Goal: Information Seeking & Learning: Learn about a topic

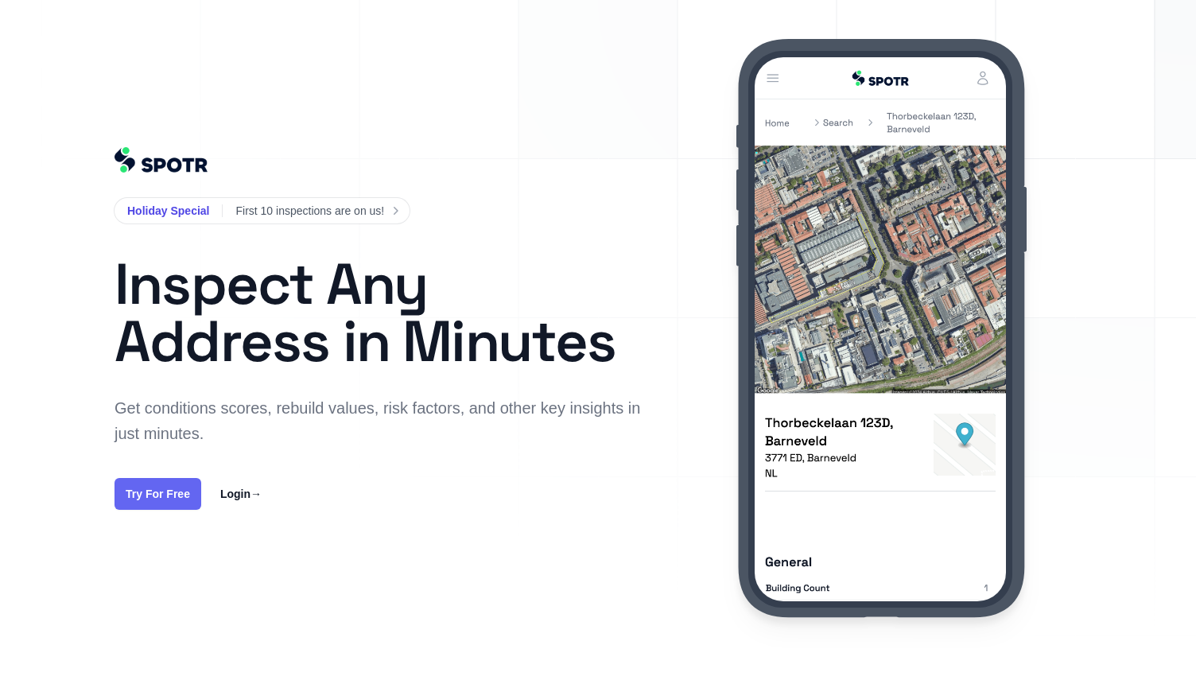
click at [175, 483] on link "Try For Free" at bounding box center [158, 494] width 87 height 32
click at [177, 479] on link "Try For Free" at bounding box center [158, 494] width 87 height 32
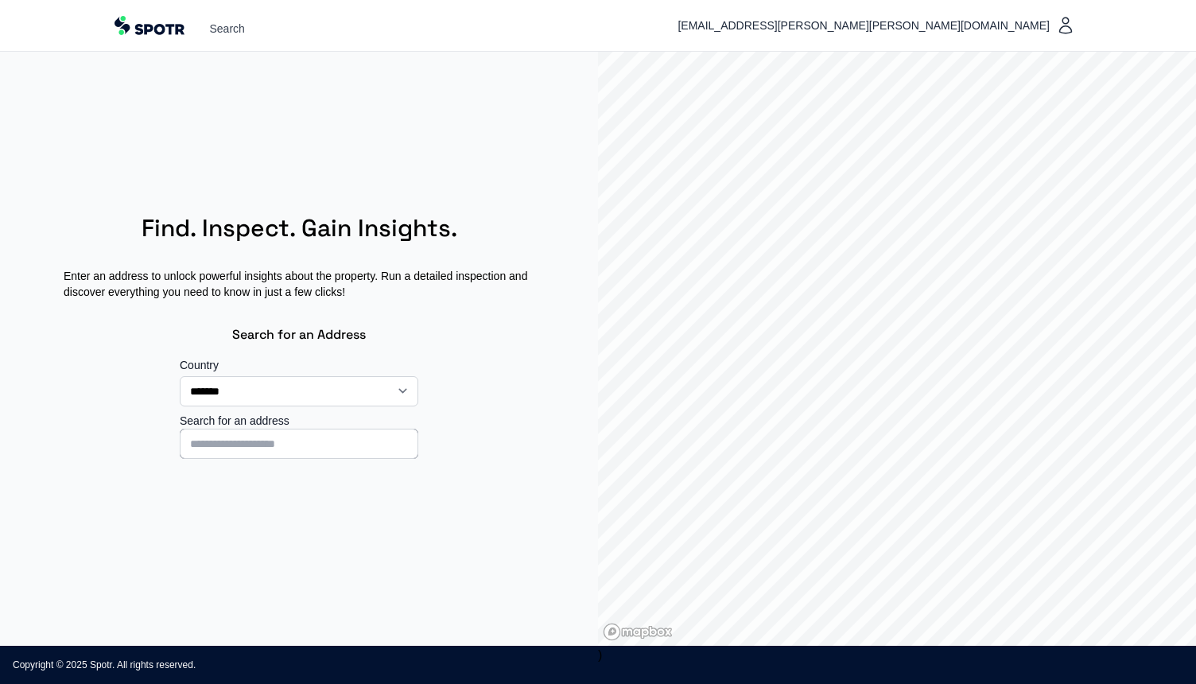
select select "**"
click at [240, 446] on input at bounding box center [299, 444] width 239 height 30
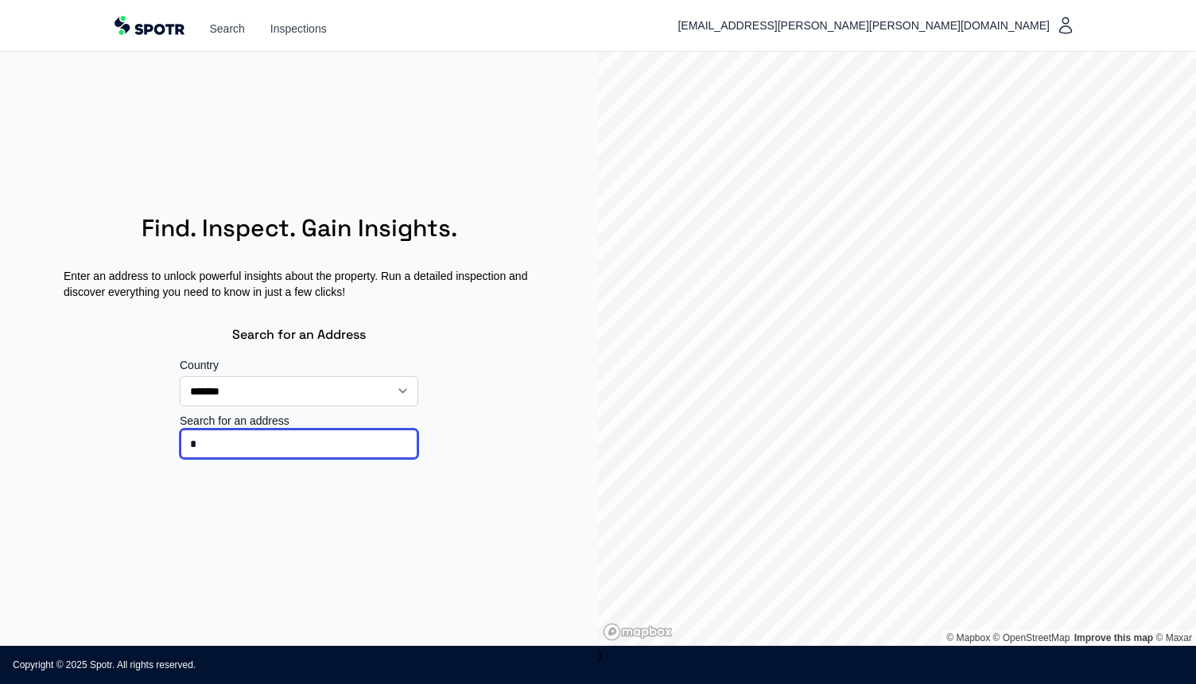
click at [240, 446] on input "*" at bounding box center [299, 444] width 239 height 30
click at [240, 446] on input "****" at bounding box center [299, 444] width 239 height 30
click at [243, 441] on input "****" at bounding box center [299, 444] width 239 height 30
type input "**********"
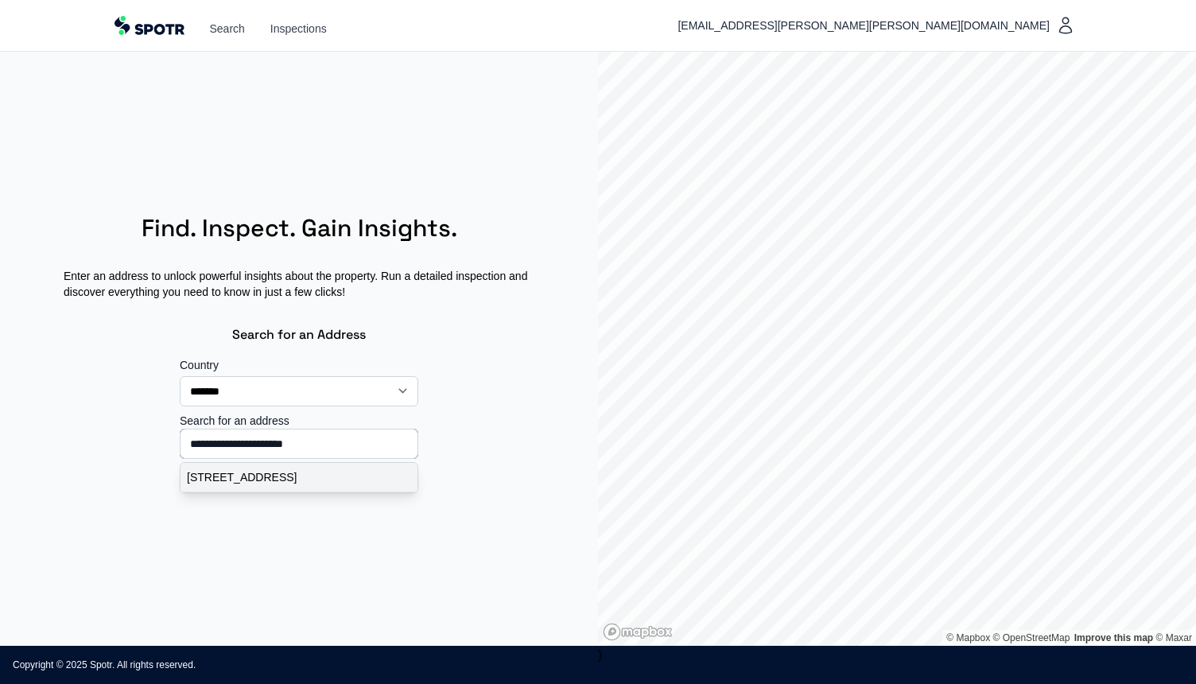
click at [317, 484] on p "Gedempt Hamerkanaal 43, Amsterdam, Nederland" at bounding box center [299, 477] width 224 height 16
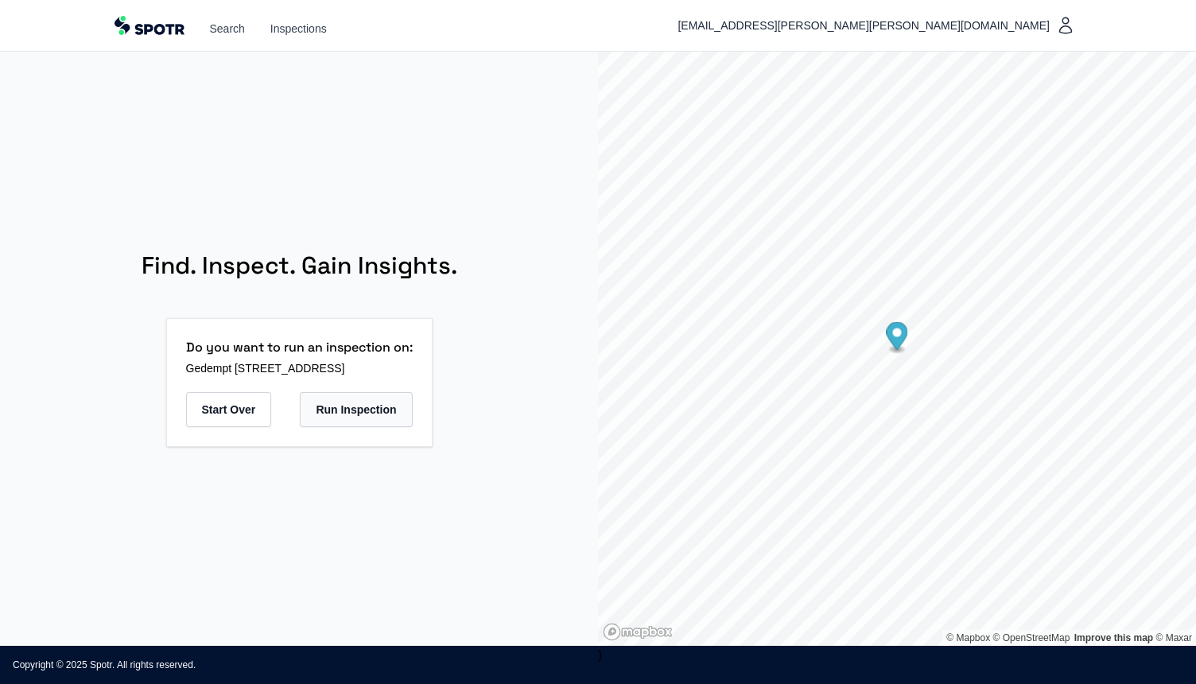
click at [386, 413] on button "Run Inspection" at bounding box center [356, 409] width 112 height 35
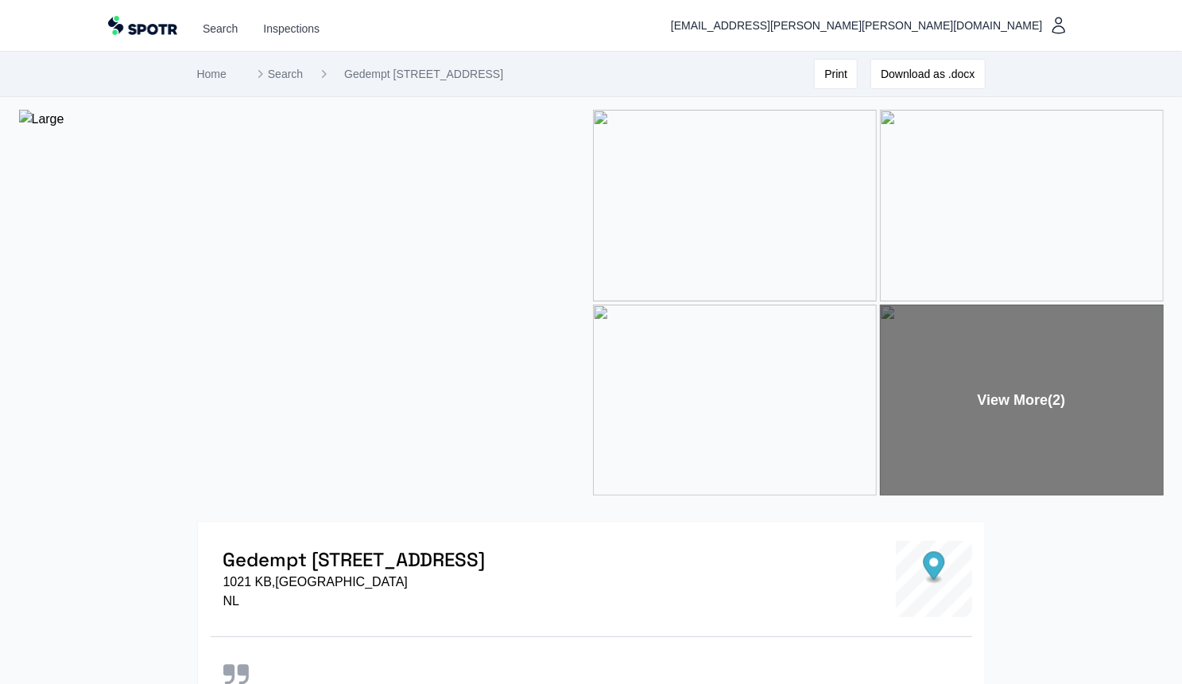
click at [256, 233] on img at bounding box center [304, 303] width 571 height 386
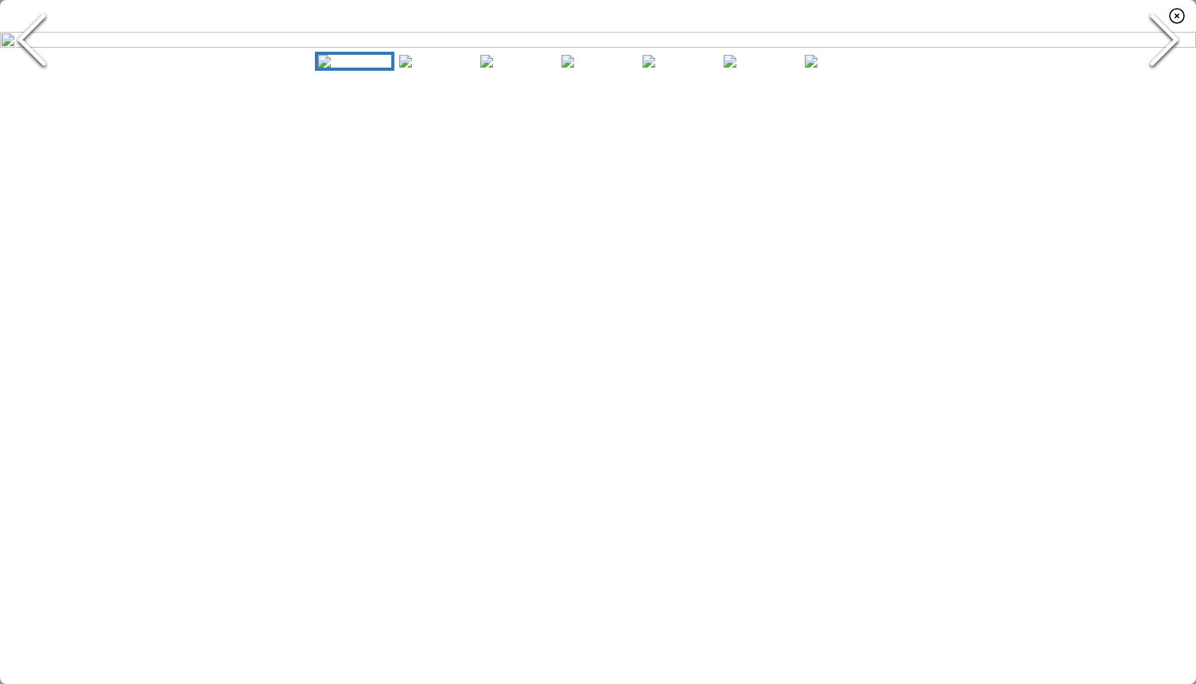
click at [519, 48] on img "Go to Slide 1" at bounding box center [598, 40] width 1196 height 16
click at [1164, 87] on icon "Next Slide" at bounding box center [1164, 39] width 48 height 95
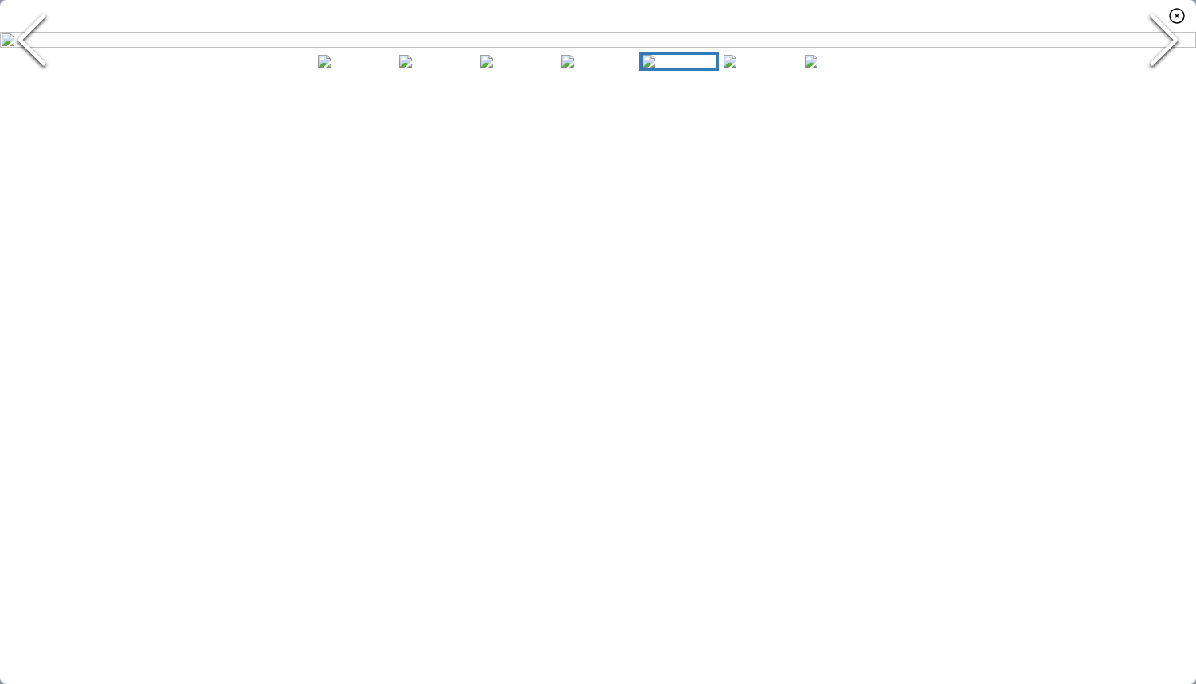
click at [1164, 87] on icon "Next Slide" at bounding box center [1164, 39] width 48 height 95
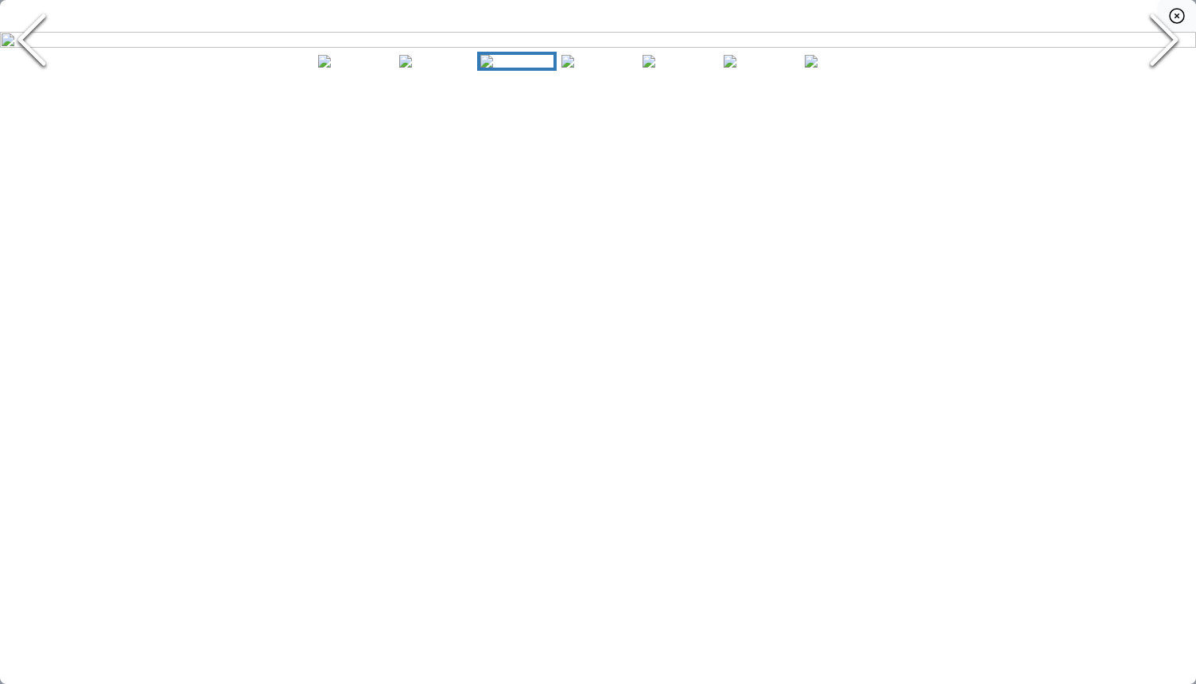
click at [1179, 17] on icon "button" at bounding box center [1176, 15] width 19 height 19
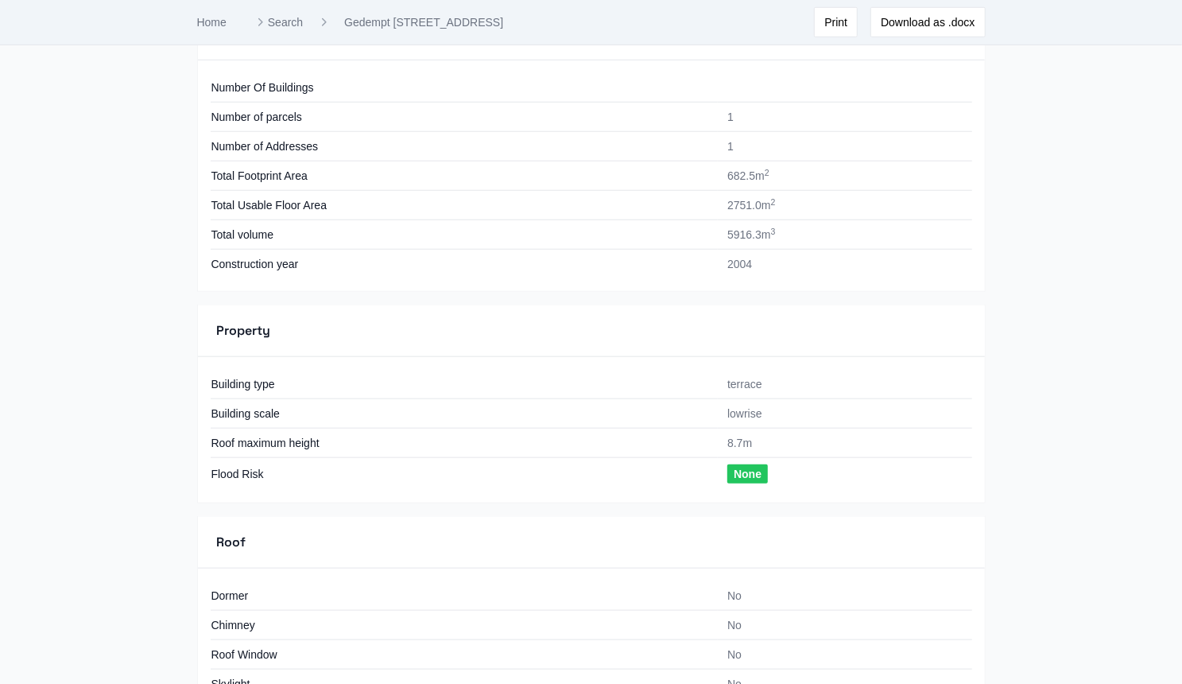
scroll to position [821, 0]
drag, startPoint x: 726, startPoint y: 204, endPoint x: 773, endPoint y: 198, distance: 47.2
click at [773, 198] on td "2751.0 m 2" at bounding box center [845, 203] width 254 height 29
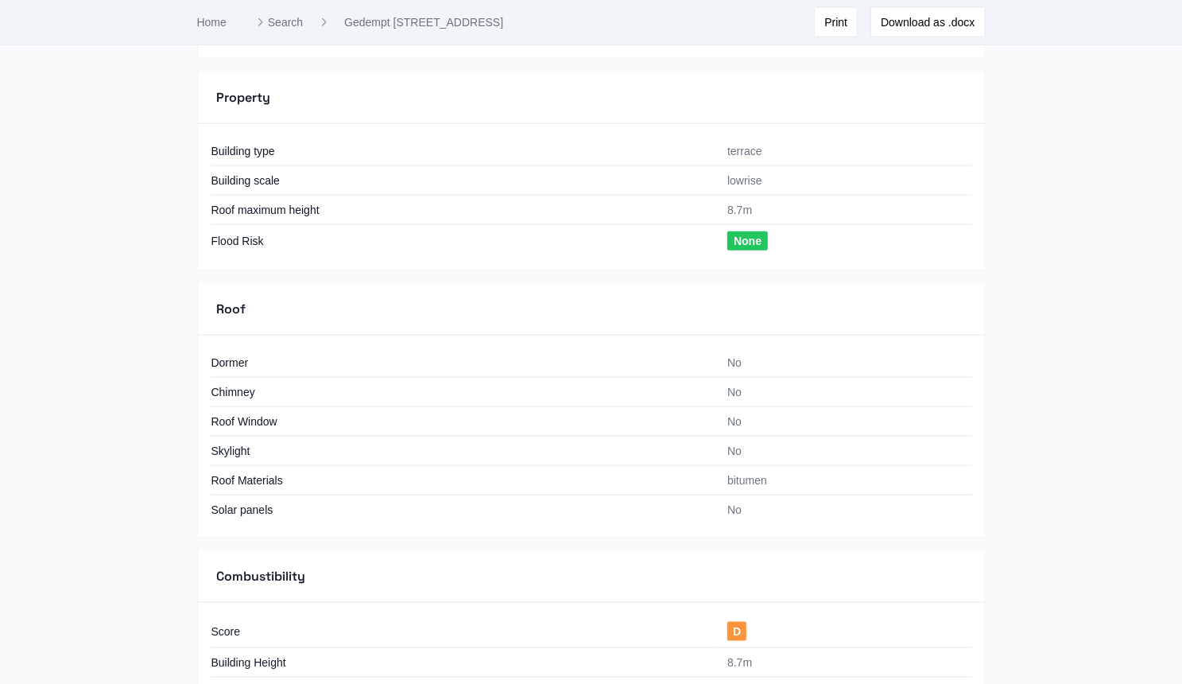
scroll to position [1054, 0]
drag, startPoint x: 728, startPoint y: 200, endPoint x: 753, endPoint y: 204, distance: 25.9
click at [753, 204] on td "8.7m" at bounding box center [845, 209] width 254 height 29
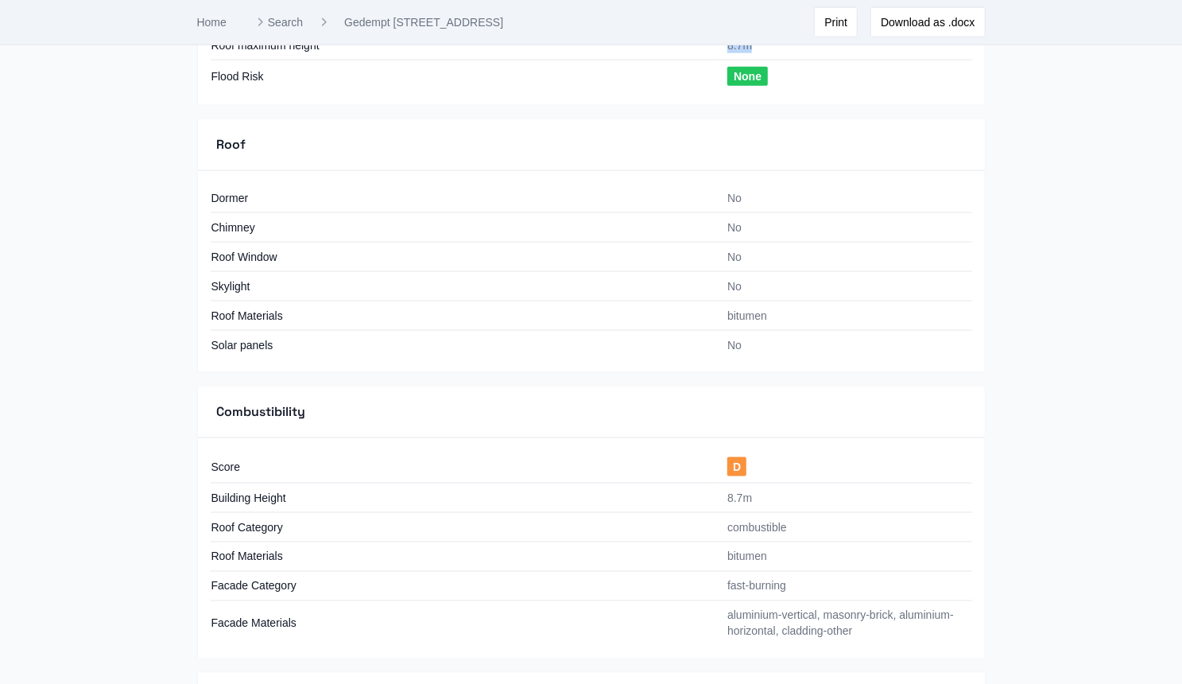
scroll to position [1218, 0]
drag, startPoint x: 725, startPoint y: 456, endPoint x: 777, endPoint y: 460, distance: 51.9
click at [777, 460] on td "D" at bounding box center [845, 466] width 254 height 33
drag, startPoint x: 724, startPoint y: 574, endPoint x: 792, endPoint y: 580, distance: 67.8
click at [792, 580] on td "fast-burning" at bounding box center [845, 585] width 254 height 29
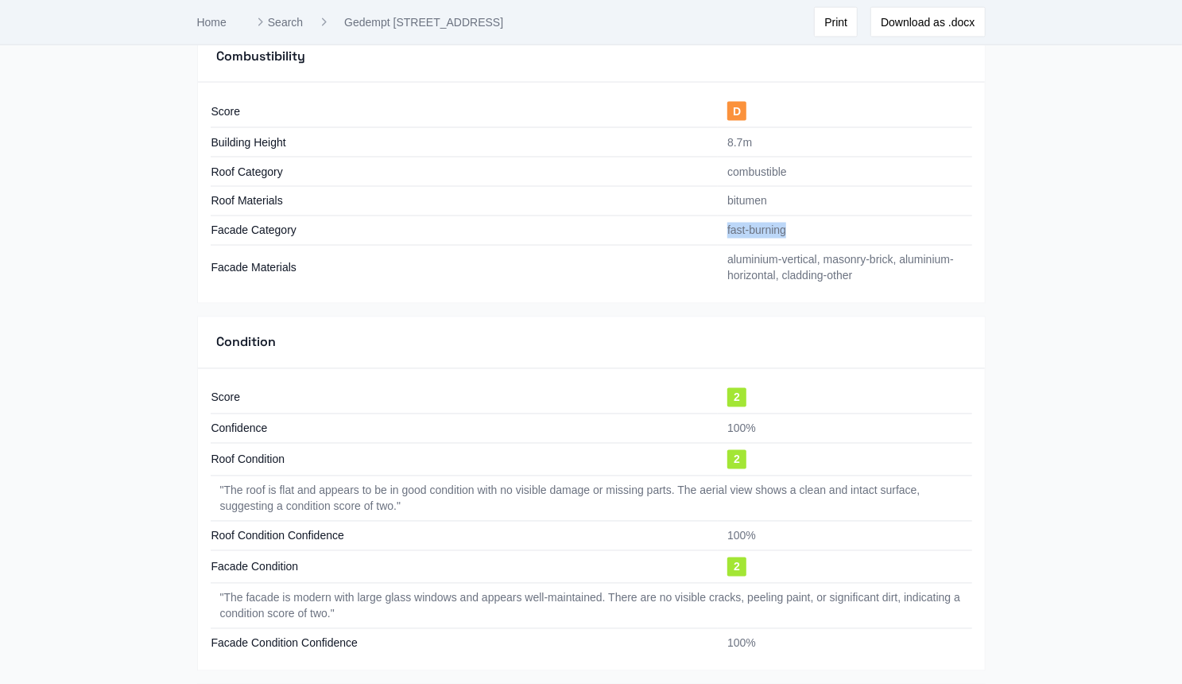
scroll to position [1605, 0]
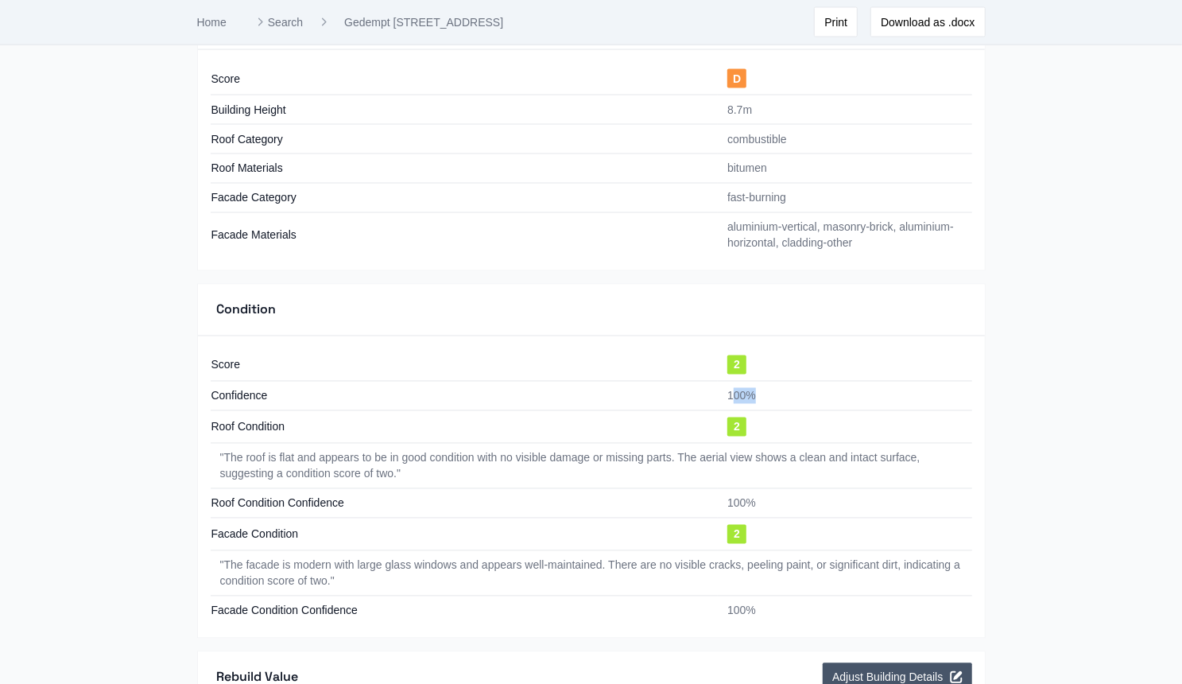
drag, startPoint x: 732, startPoint y: 386, endPoint x: 783, endPoint y: 376, distance: 52.7
click at [783, 382] on td "100%" at bounding box center [845, 396] width 254 height 29
click at [394, 470] on td "" The roof is flat and appears to be in good condition with no visible damage o…" at bounding box center [592, 466] width 762 height 45
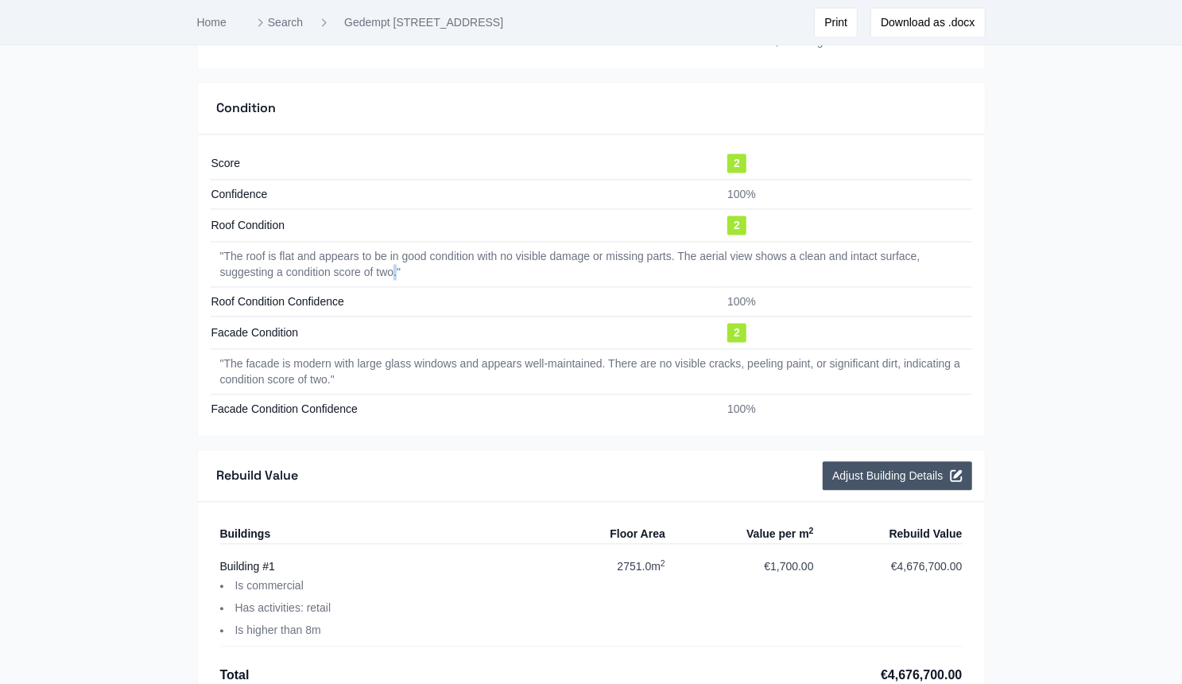
scroll to position [1813, 0]
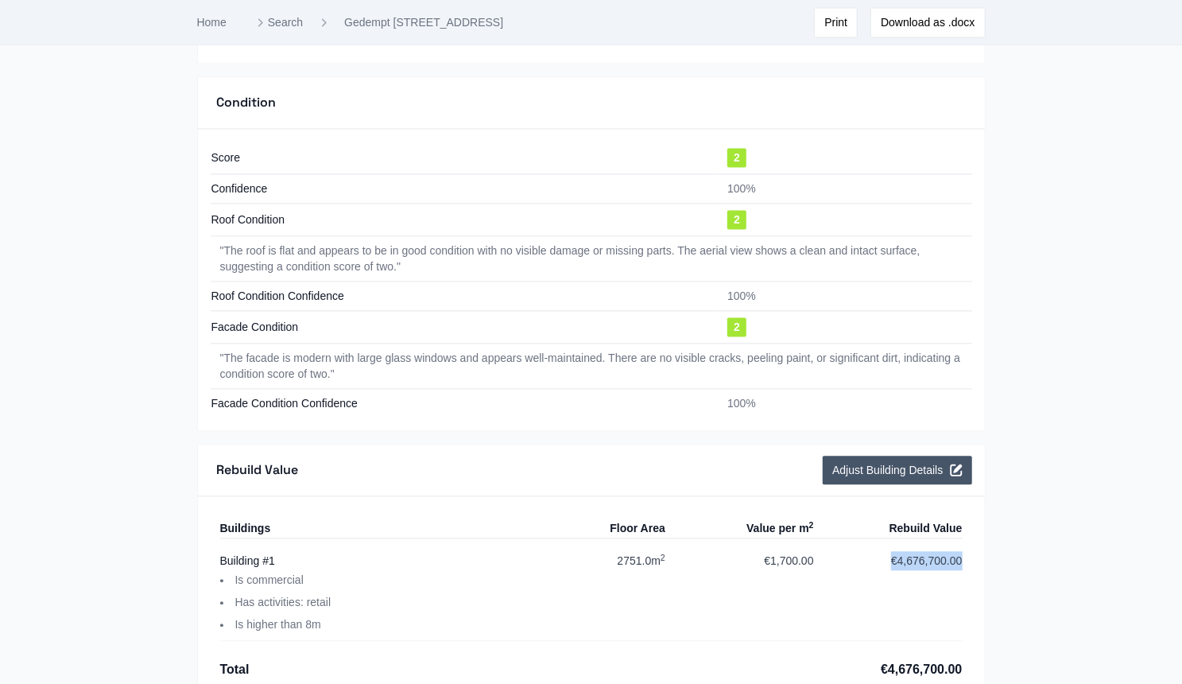
drag, startPoint x: 887, startPoint y: 550, endPoint x: 985, endPoint y: 551, distance: 98.6
click at [985, 551] on div "Rebuild Value Adjust Building Details Buildings Floor Area Value per m 2 Rebuil…" at bounding box center [591, 573] width 789 height 258
drag, startPoint x: 761, startPoint y: 546, endPoint x: 828, endPoint y: 545, distance: 66.8
click at [828, 551] on div "Building # 1 Is commercial Has activities: retail Is higher than 8m Floor Area …" at bounding box center [591, 596] width 743 height 90
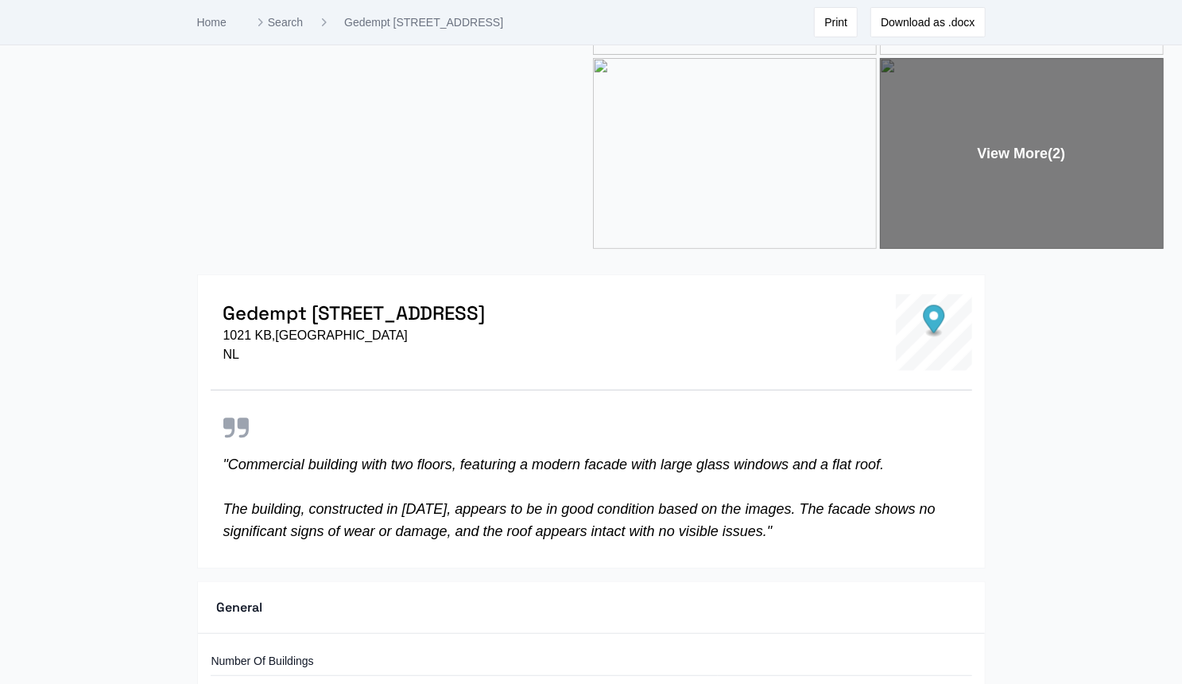
scroll to position [0, 0]
